Goal: Task Accomplishment & Management: Use online tool/utility

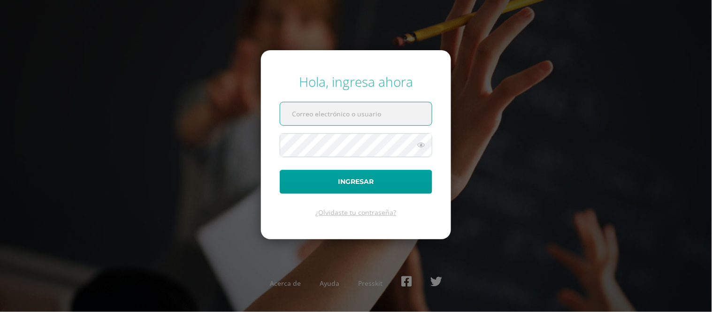
click at [387, 113] on input "text" at bounding box center [356, 113] width 152 height 23
type input "edssong@cig.edu.gt"
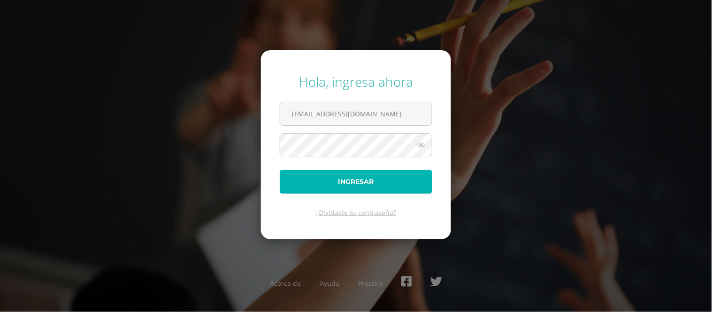
click at [329, 182] on button "Ingresar" at bounding box center [356, 182] width 152 height 24
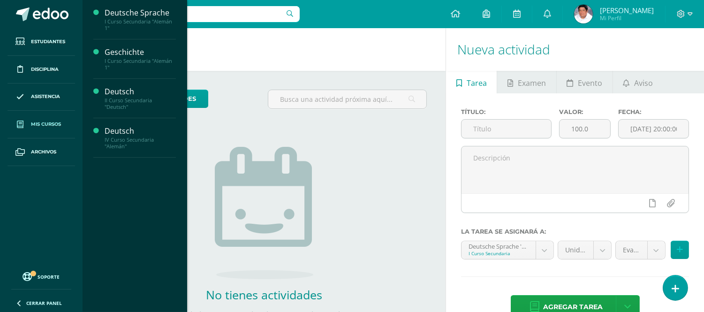
click at [46, 126] on span "Mis cursos" at bounding box center [46, 125] width 30 height 8
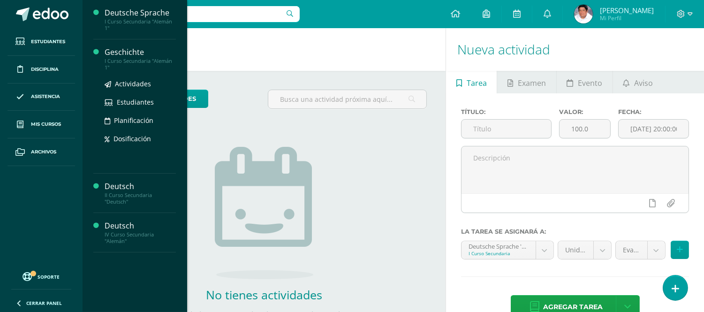
click at [125, 57] on div "Geschichte" at bounding box center [140, 52] width 71 height 11
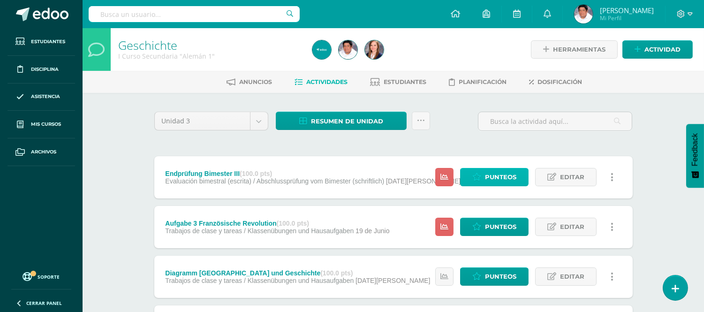
click at [495, 176] on span "Punteos" at bounding box center [500, 176] width 31 height 17
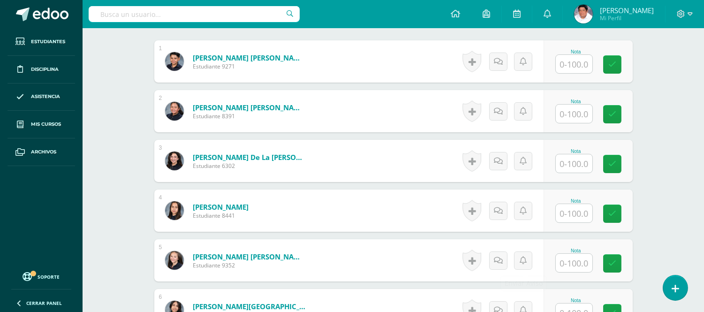
scroll to position [324, 0]
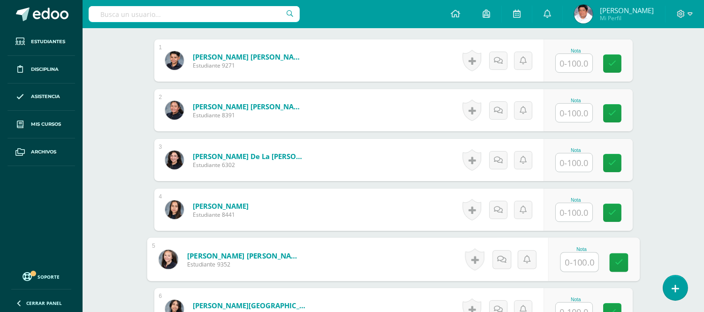
click at [569, 259] on input "text" at bounding box center [580, 262] width 38 height 19
type input "81.7"
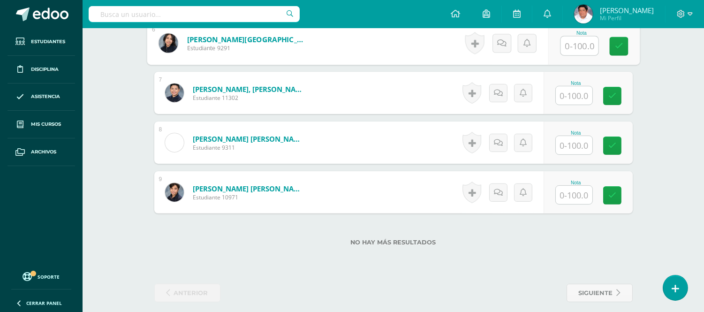
scroll to position [593, 0]
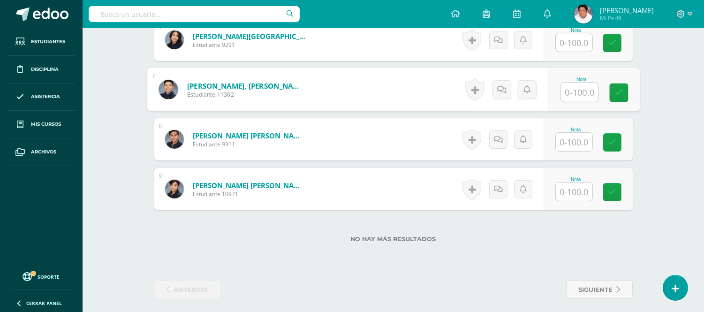
click at [581, 92] on input "text" at bounding box center [580, 92] width 38 height 19
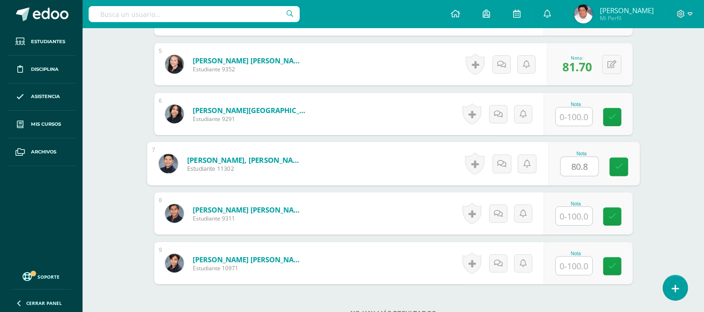
scroll to position [521, 0]
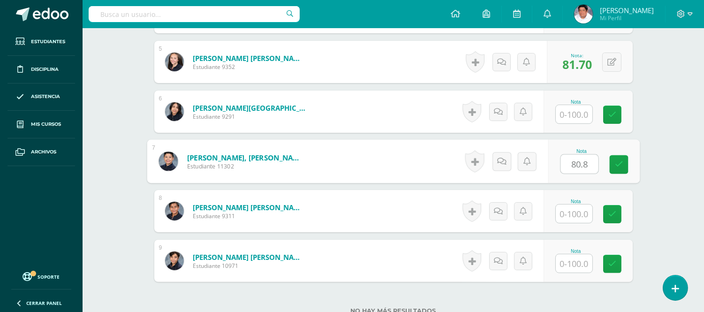
type input "80.8"
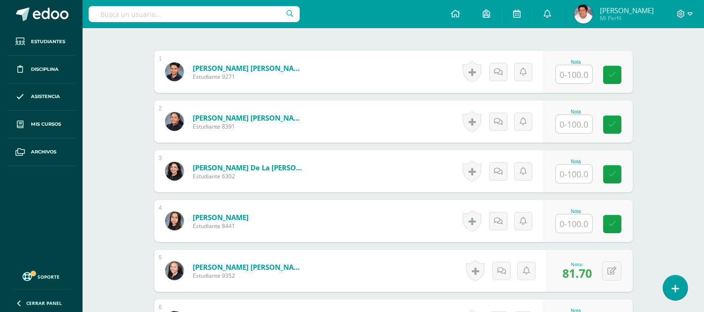
scroll to position [156, 0]
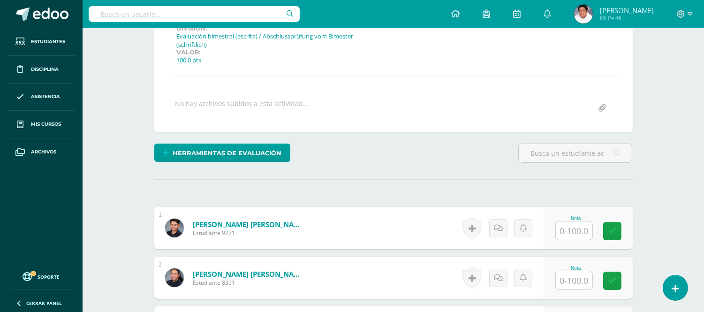
click at [575, 228] on input "text" at bounding box center [574, 230] width 37 height 18
type input "70.3"
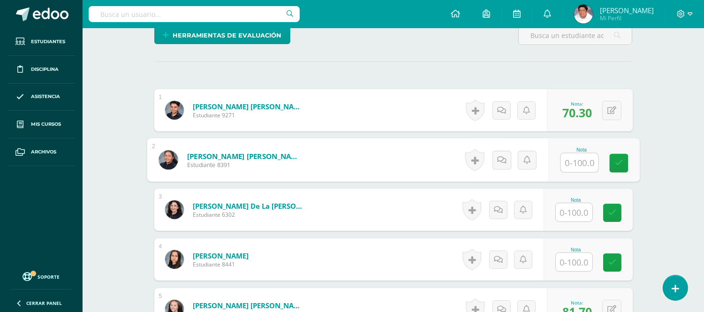
scroll to position [312, 0]
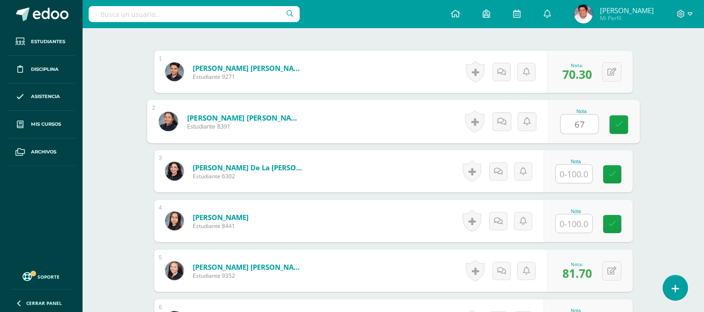
type input "67"
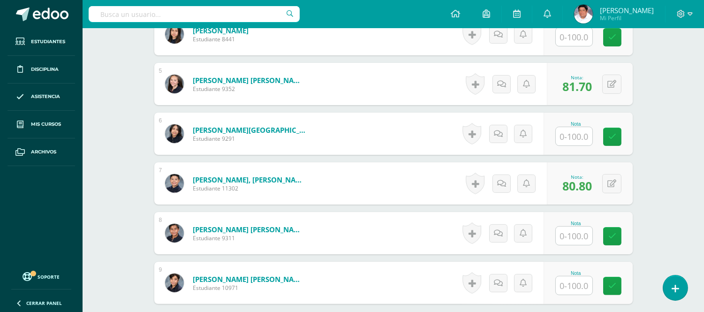
scroll to position [521, 0]
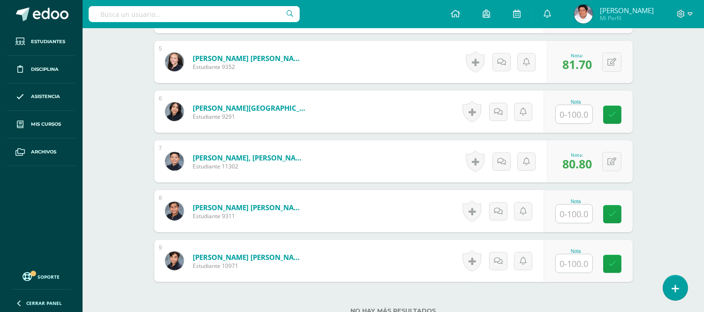
click at [571, 216] on input "text" at bounding box center [574, 214] width 37 height 18
type input "68.4"
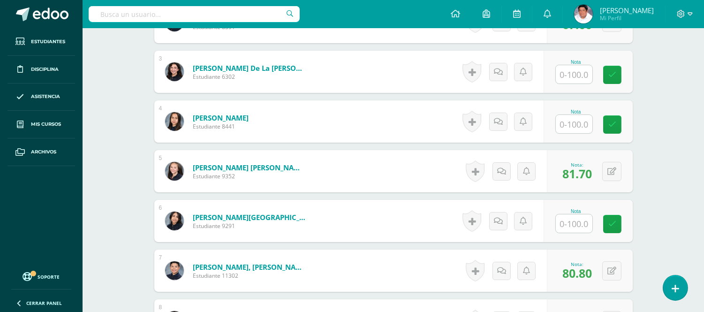
scroll to position [365, 0]
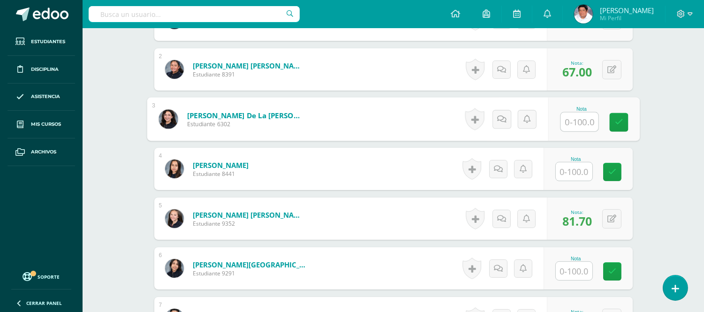
click at [580, 122] on input "text" at bounding box center [580, 122] width 38 height 19
type input "60"
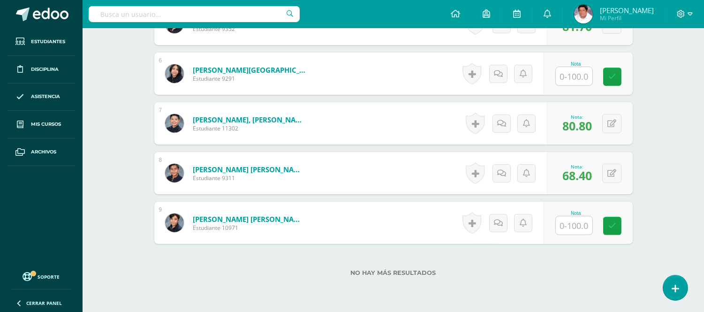
scroll to position [598, 0]
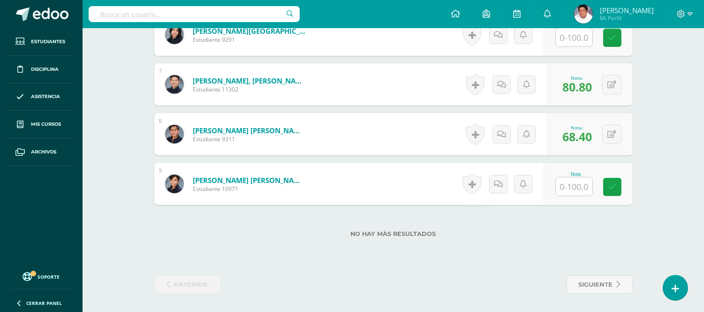
click at [579, 188] on input "text" at bounding box center [574, 186] width 37 height 18
type input "52.2"
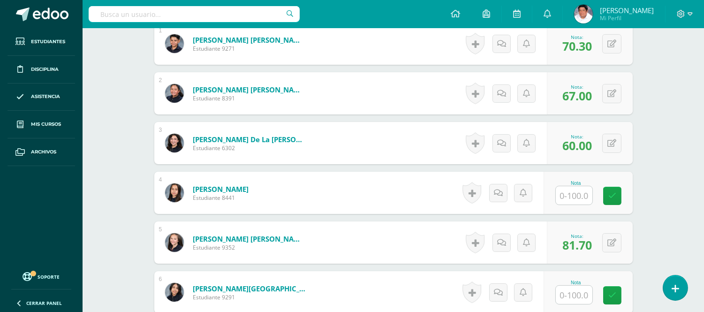
scroll to position [338, 0]
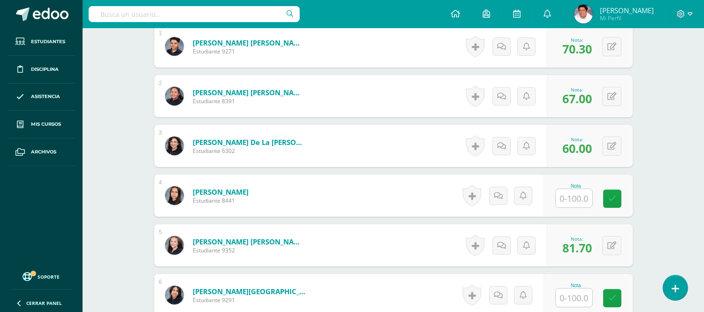
click at [576, 198] on input "text" at bounding box center [574, 198] width 37 height 18
type input "57.9"
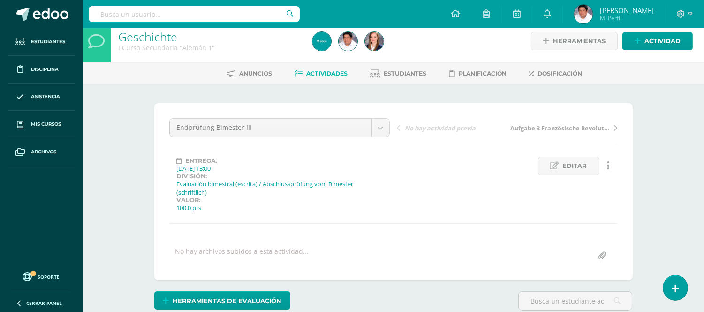
scroll to position [0, 0]
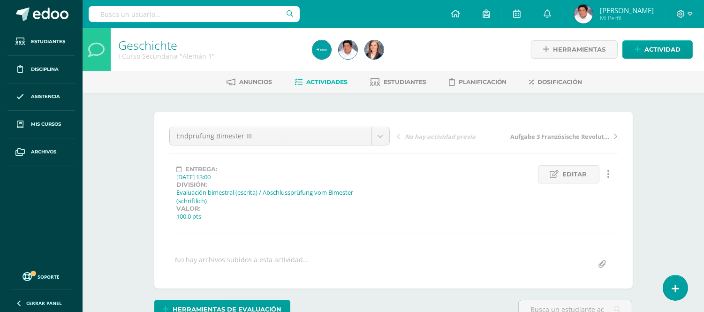
click at [324, 81] on span "Actividades" at bounding box center [327, 81] width 41 height 7
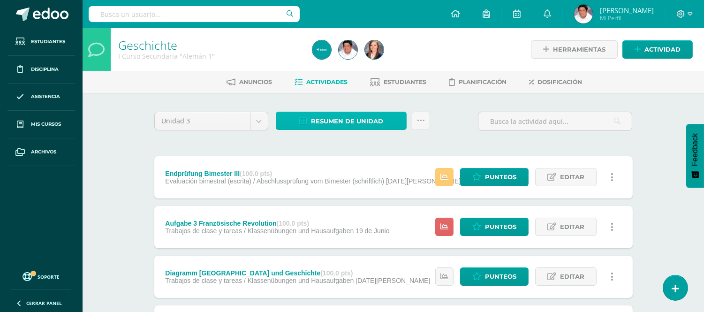
click at [325, 120] on span "Resumen de unidad" at bounding box center [347, 121] width 72 height 17
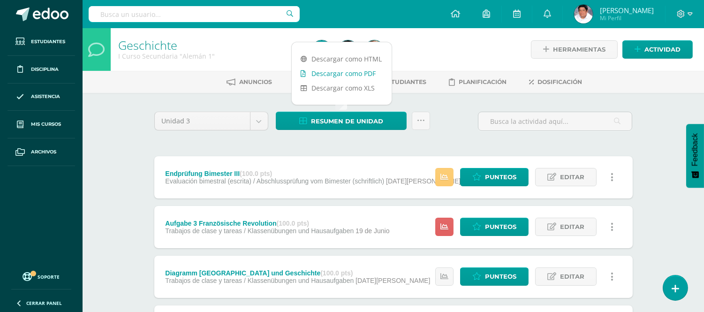
click at [338, 73] on link "Descargar como PDF" at bounding box center [342, 73] width 100 height 15
click at [350, 74] on link "Descargar como PDF" at bounding box center [342, 73] width 100 height 15
click at [100, 114] on div "Geschichte I Curso Secundaria "Alemán 1" Herramientas Detalle de asistencias Ac…" at bounding box center [394, 244] width 622 height 432
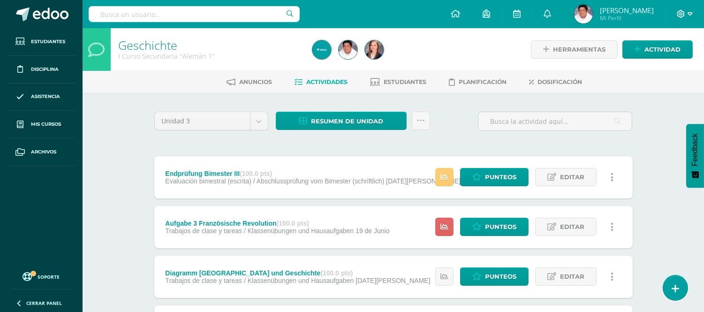
click at [692, 14] on icon at bounding box center [690, 13] width 5 height 3
click at [662, 62] on span "Cerrar sesión" at bounding box center [661, 63] width 42 height 9
